Goal: Task Accomplishment & Management: Manage account settings

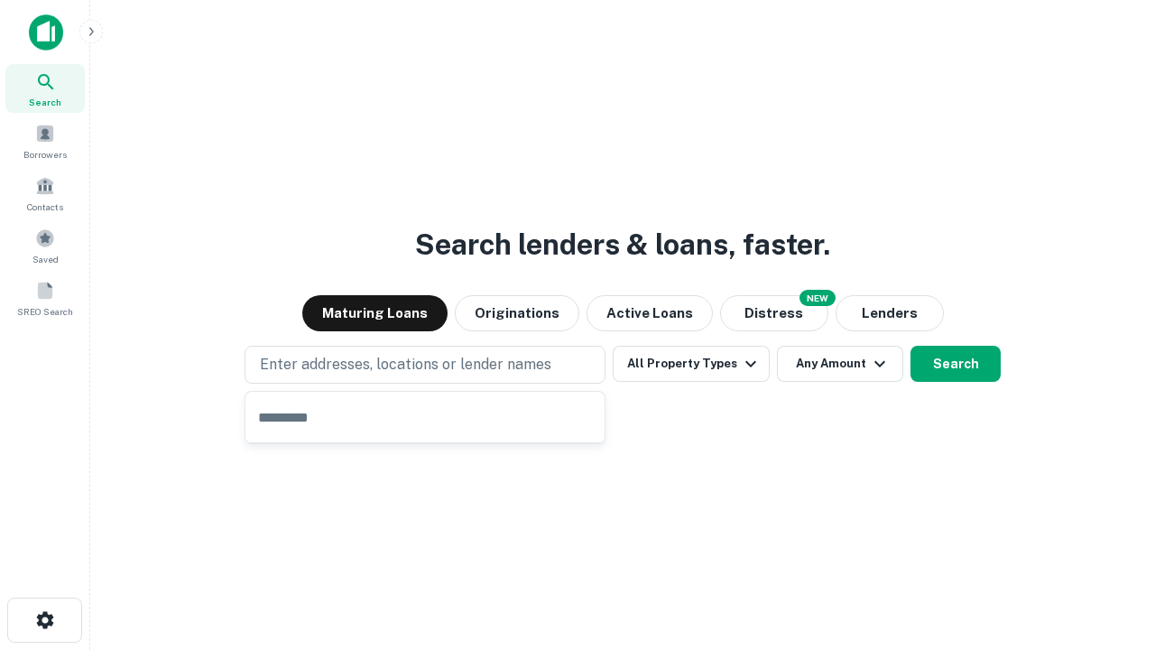
type input "**********"
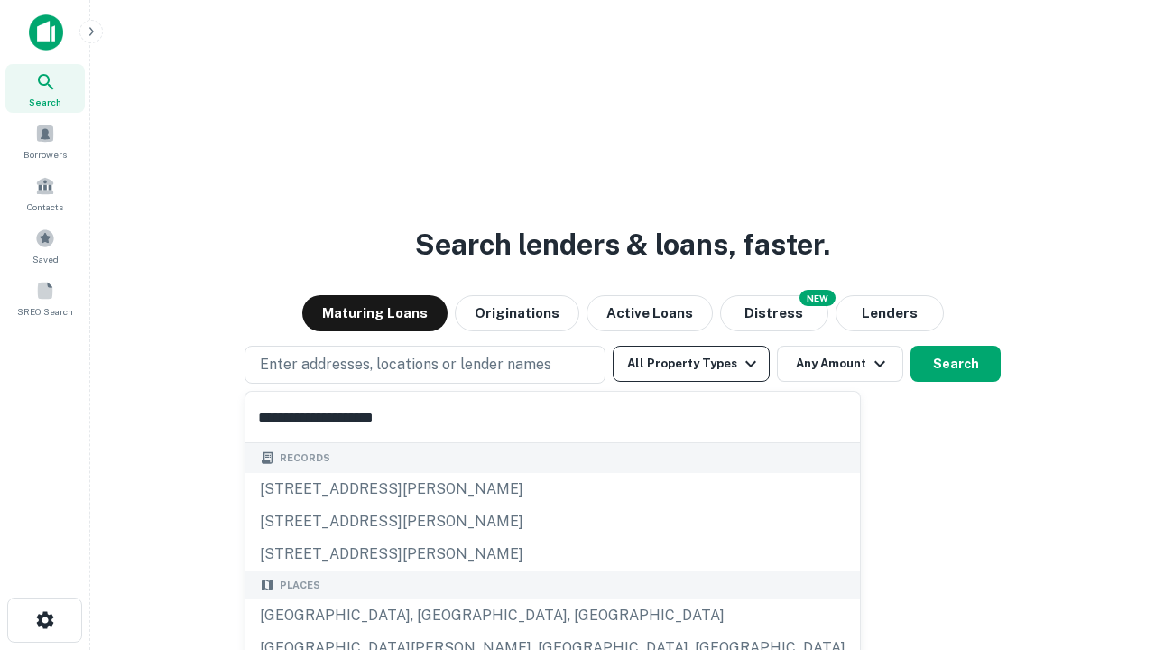
click at [691, 364] on button "All Property Types" at bounding box center [691, 364] width 157 height 36
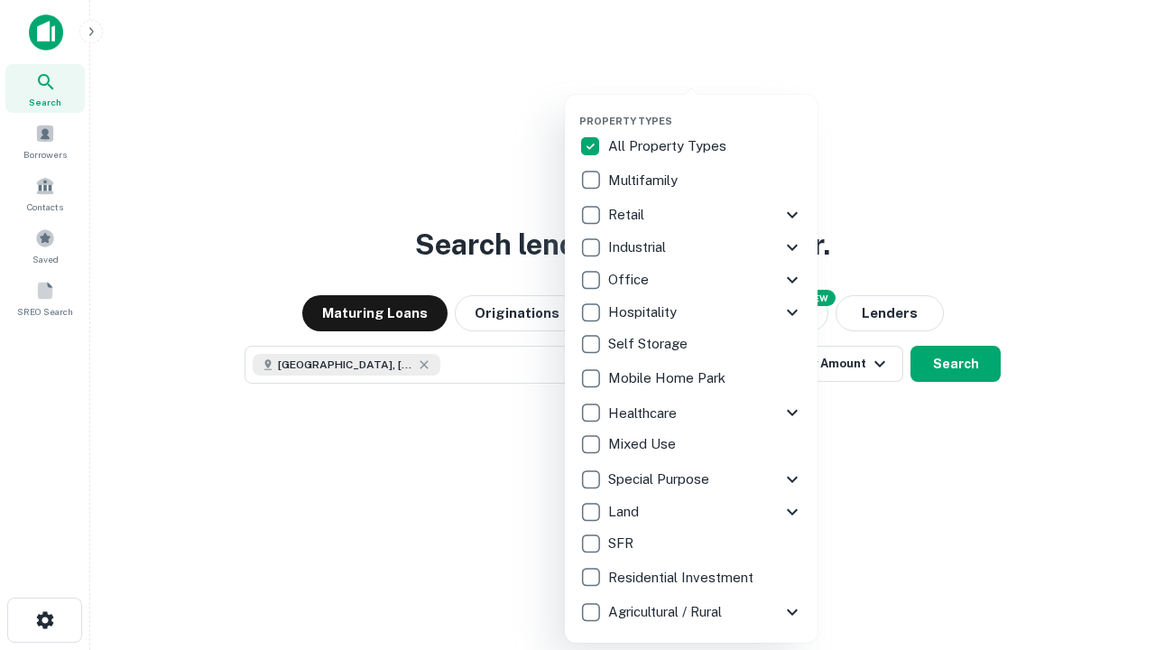
click at [706, 109] on button "button" at bounding box center [705, 109] width 253 height 1
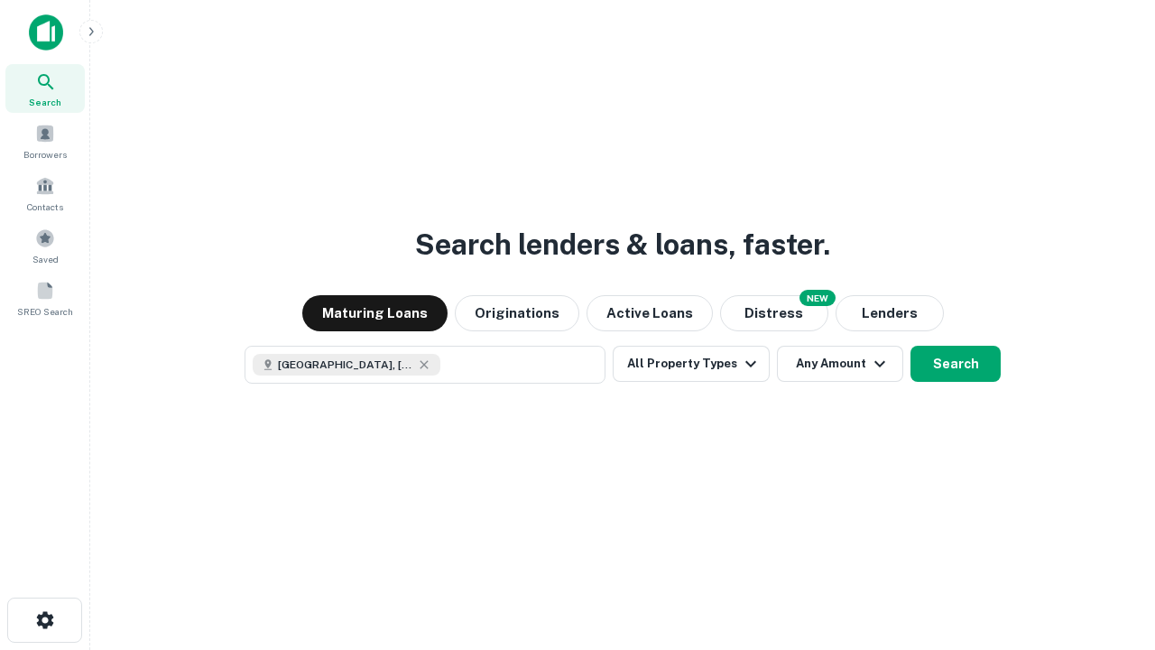
scroll to position [29, 0]
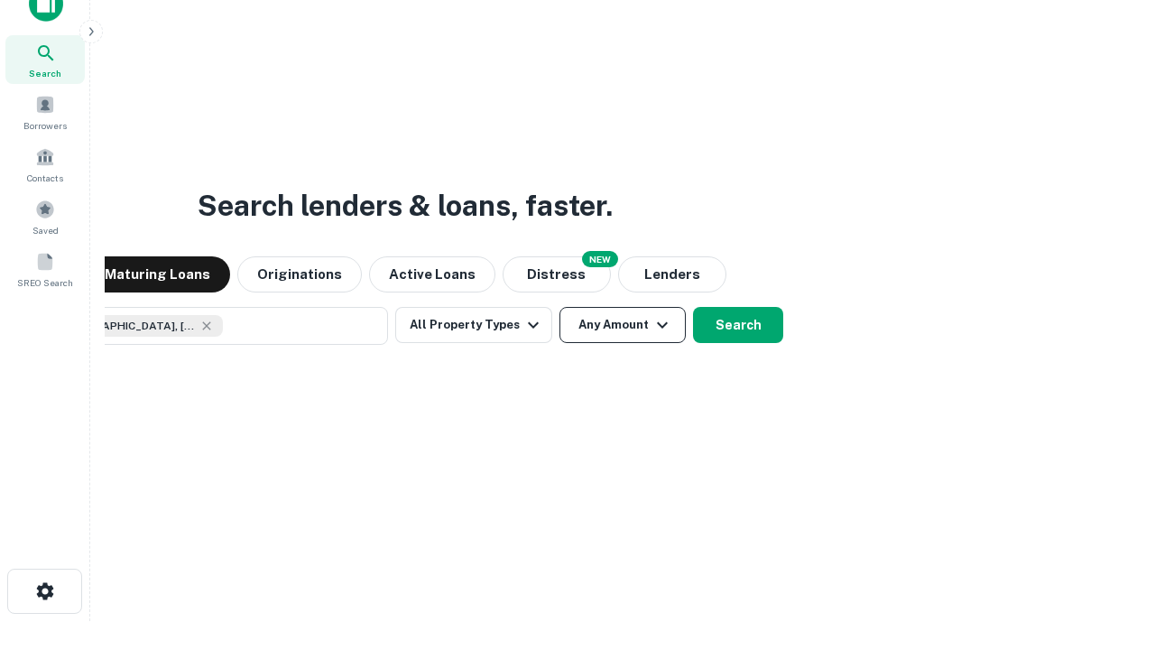
click at [559, 307] on button "Any Amount" at bounding box center [622, 325] width 126 height 36
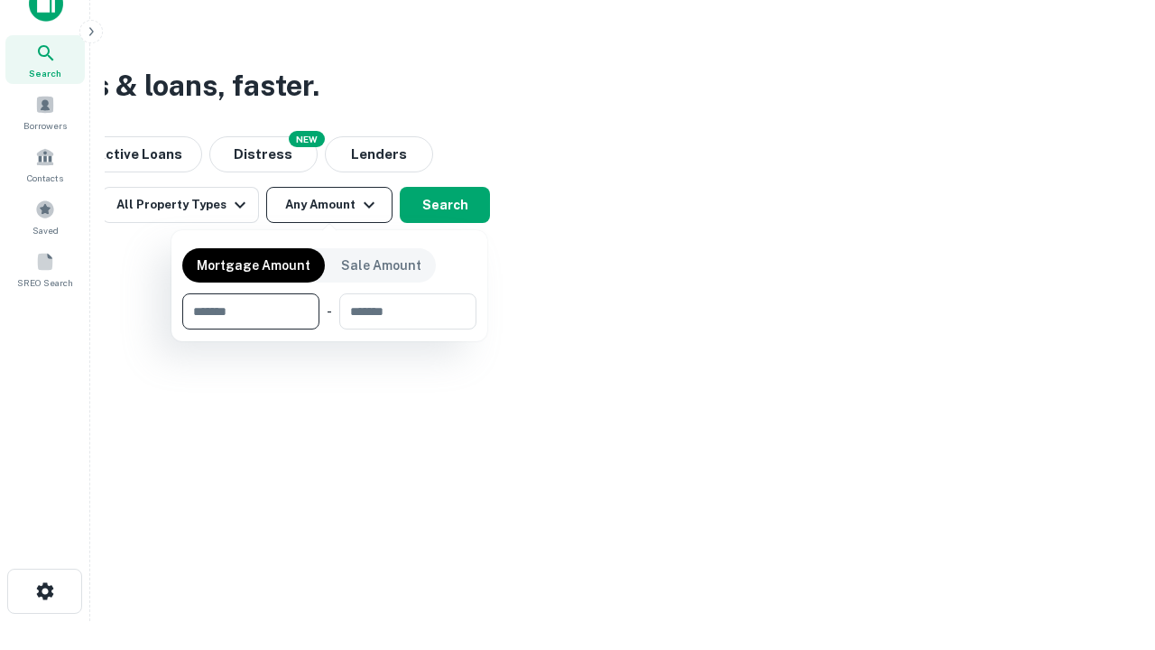
type input "*******"
click at [329, 329] on button "button" at bounding box center [329, 329] width 294 height 1
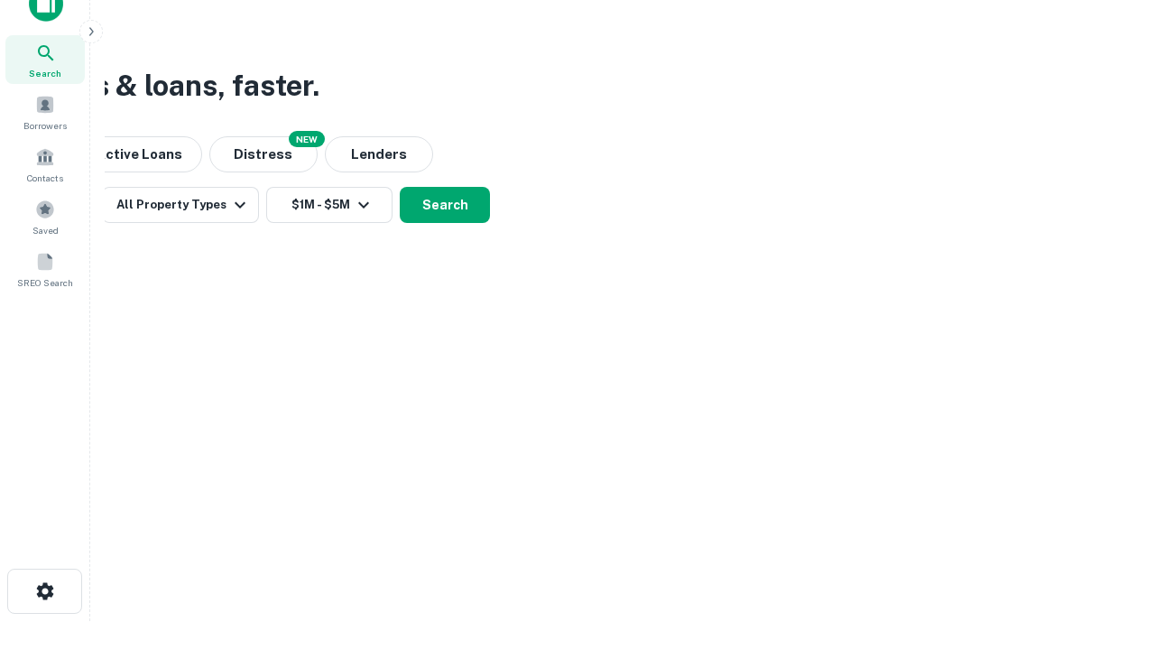
scroll to position [10, 333]
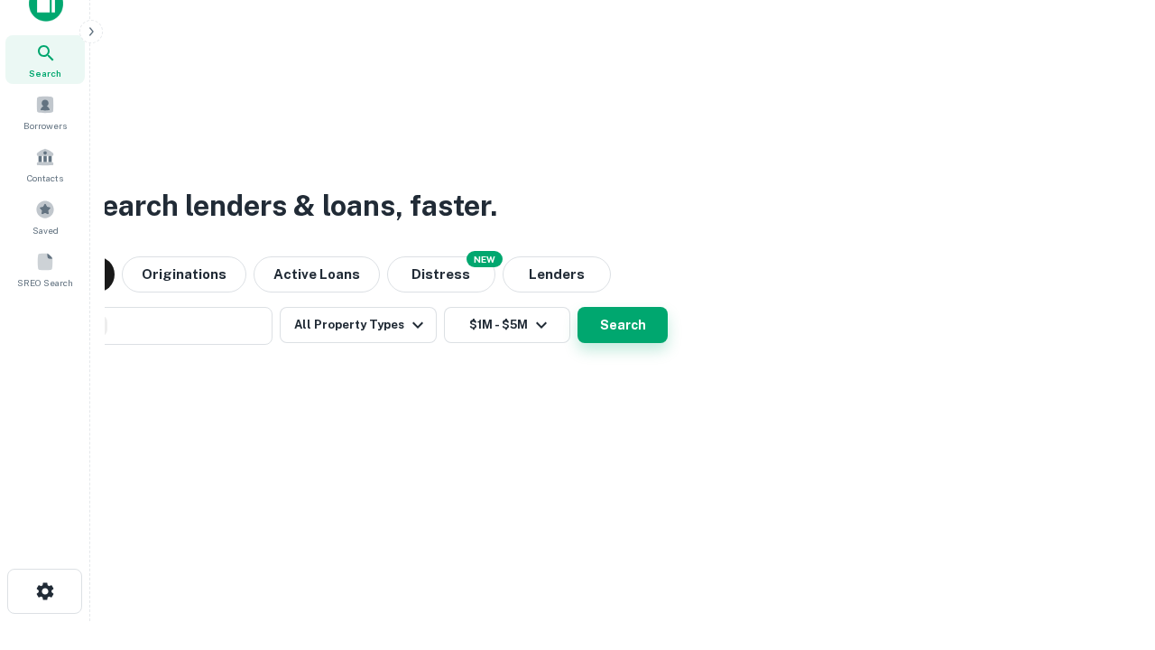
click at [577, 307] on button "Search" at bounding box center [622, 325] width 90 height 36
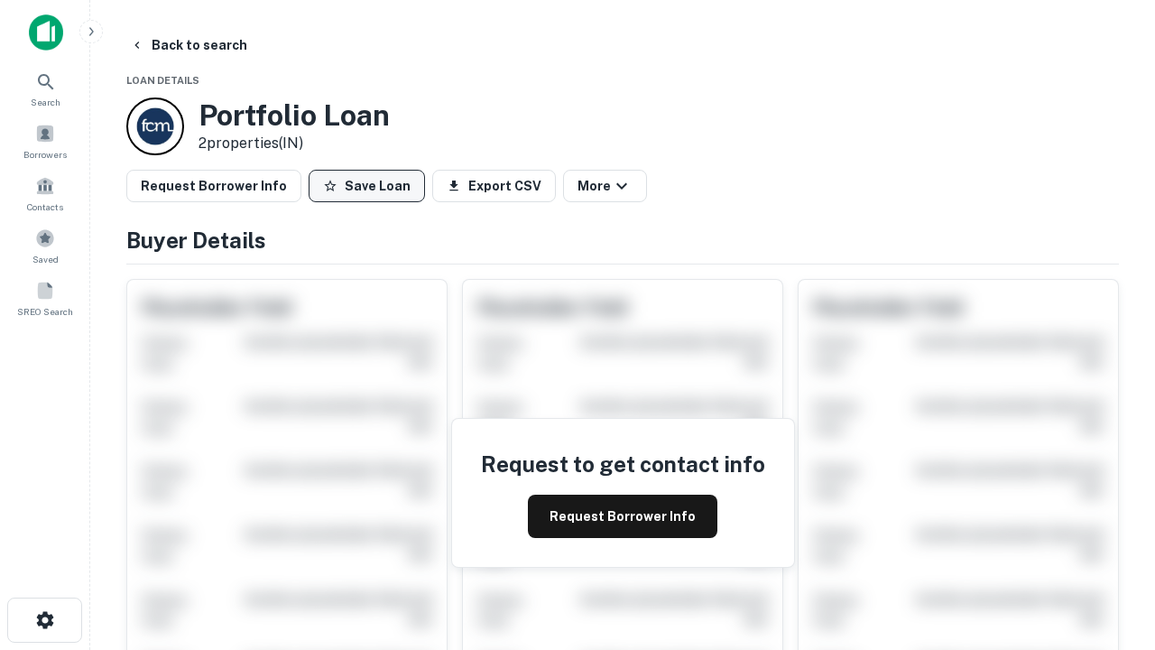
click at [366, 186] on button "Save Loan" at bounding box center [367, 186] width 116 height 32
click at [371, 186] on button "Loan Saved" at bounding box center [371, 186] width 125 height 32
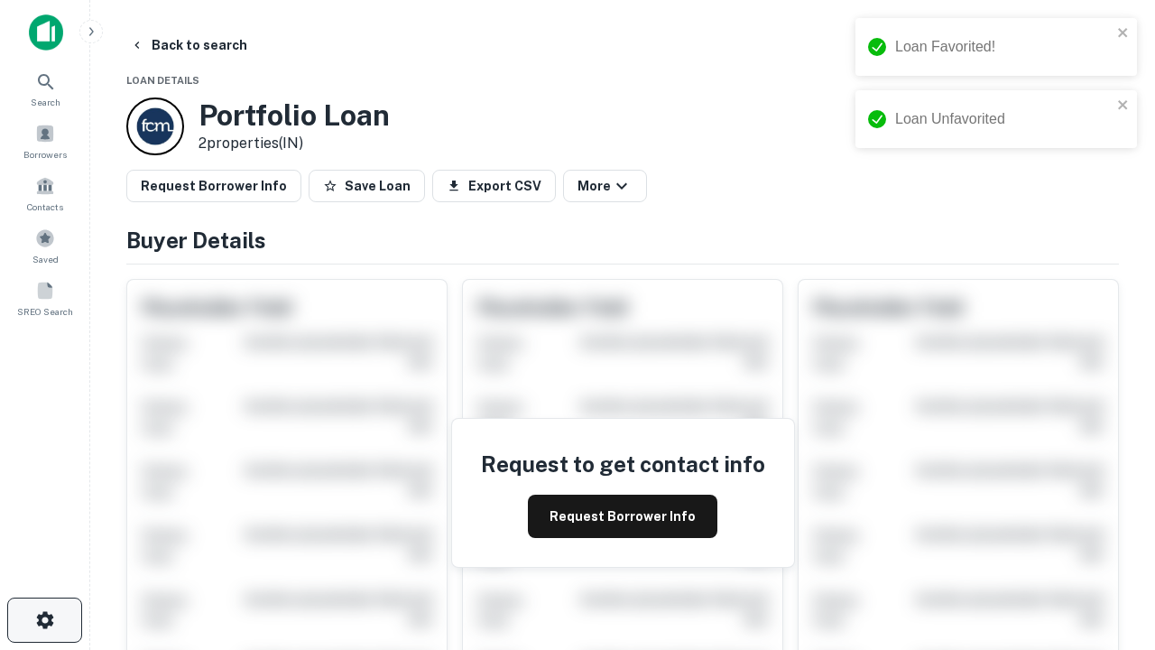
click at [44, 620] on icon "button" at bounding box center [45, 620] width 22 height 22
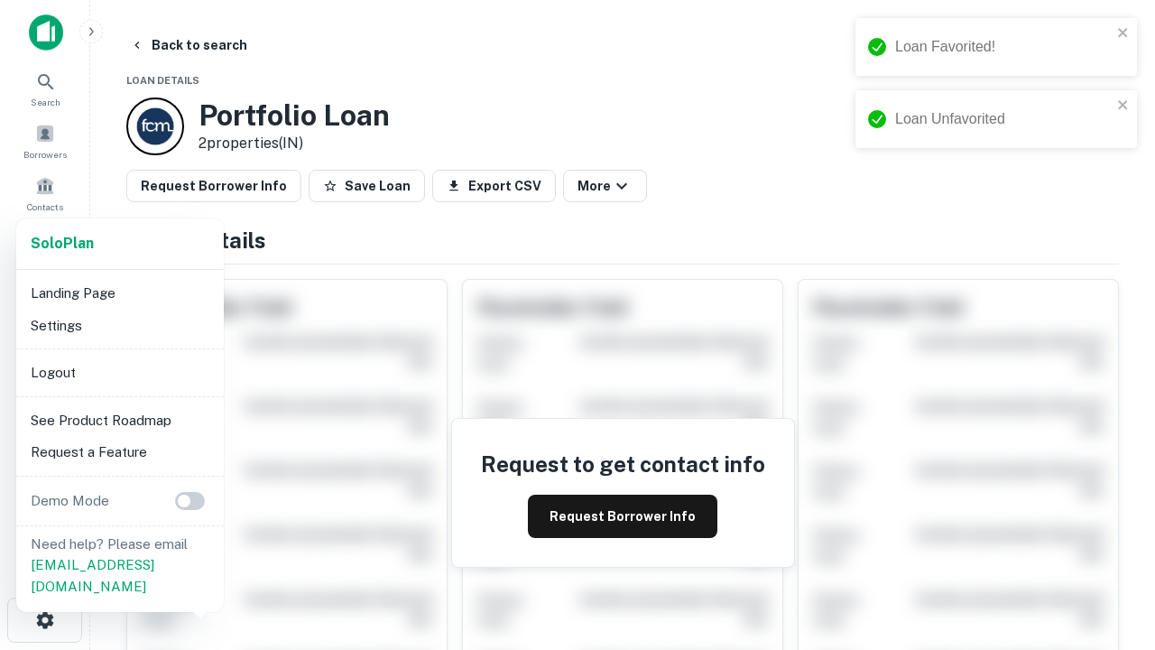
click at [119, 372] on li "Logout" at bounding box center [119, 372] width 193 height 32
